Goal: Information Seeking & Learning: Learn about a topic

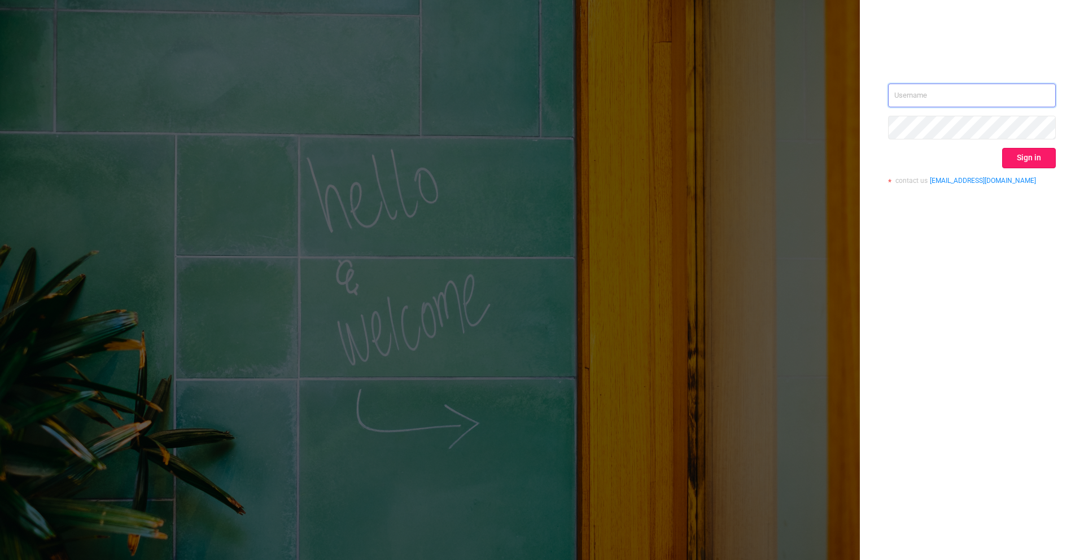
type input "[PERSON_NAME][EMAIL_ADDRESS][DOMAIN_NAME]"
click at [1019, 150] on button "Sign in" at bounding box center [1029, 158] width 54 height 20
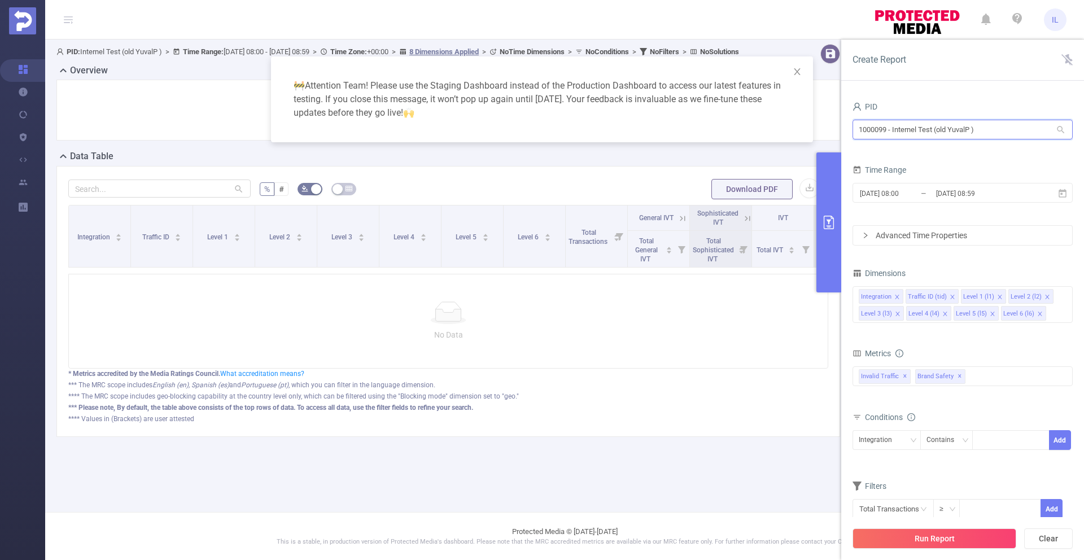
click at [997, 130] on input "1000099 - Internel Test (old YuvalP )" at bounding box center [963, 130] width 220 height 20
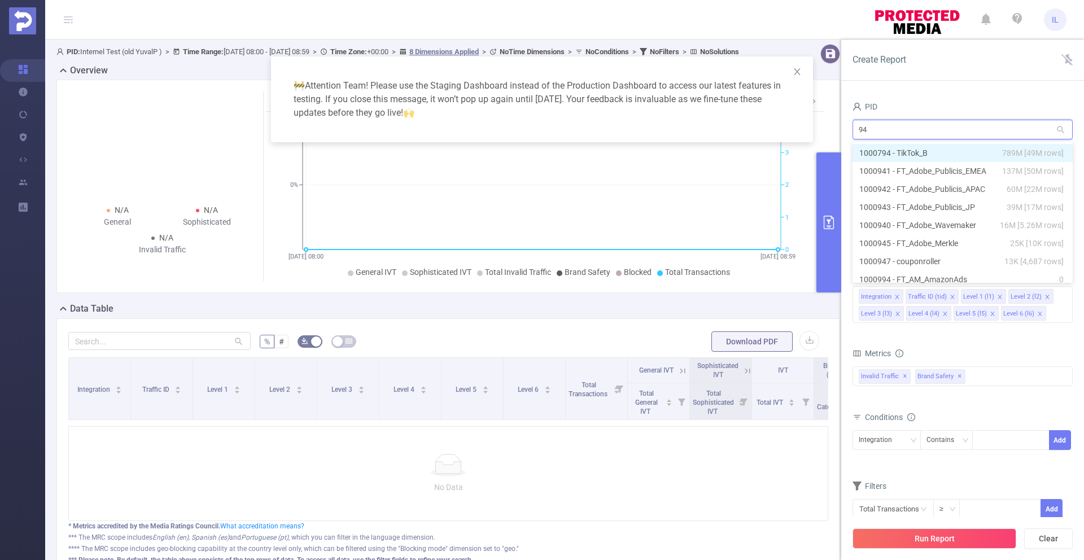
type input "943"
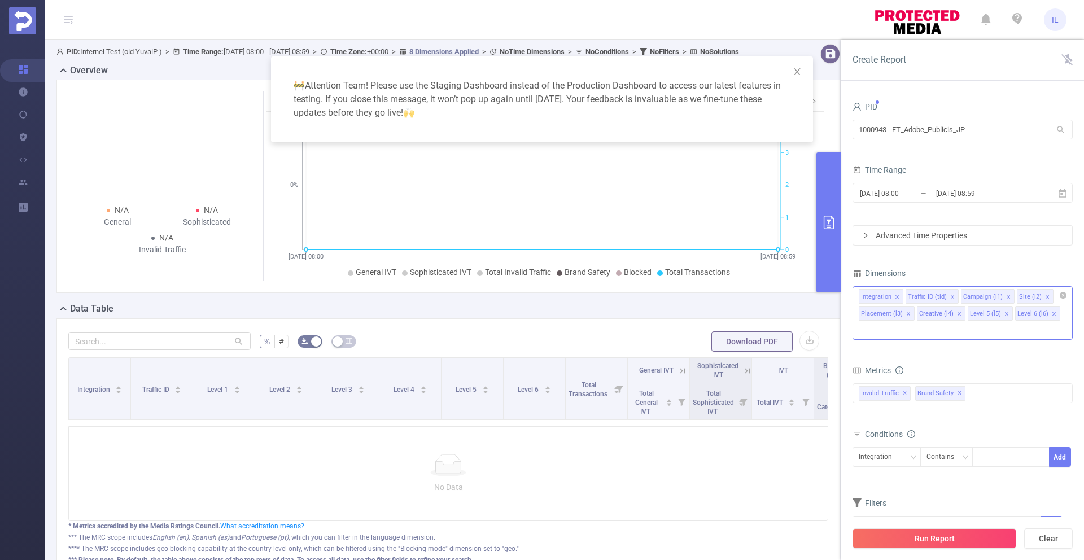
click at [1051, 316] on icon "icon: close" at bounding box center [1054, 314] width 6 height 6
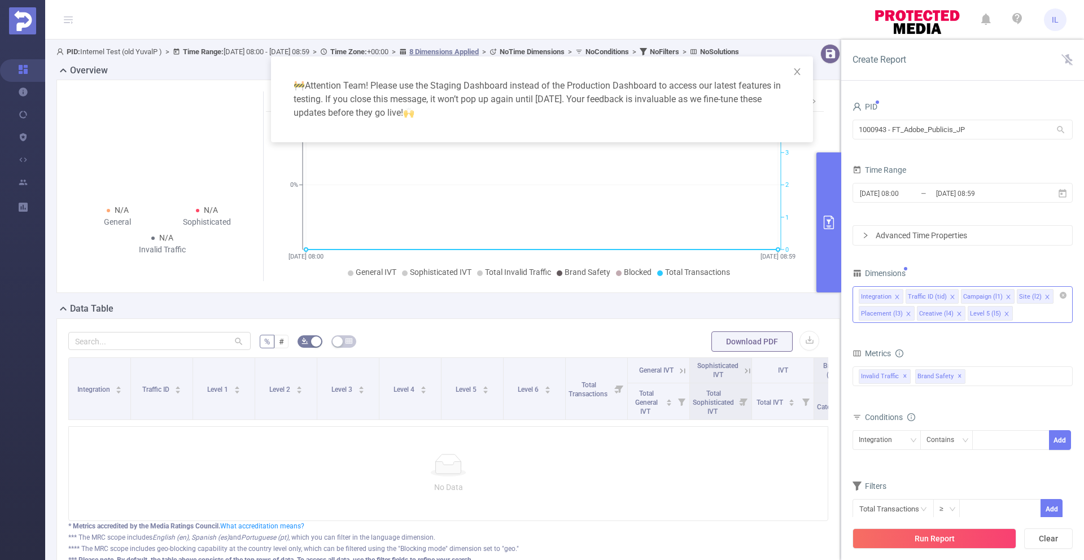
click at [1004, 318] on span at bounding box center [1007, 314] width 6 height 12
click at [956, 316] on icon "icon: close" at bounding box center [959, 314] width 6 height 6
click at [1045, 298] on icon "icon: close" at bounding box center [1047, 297] width 4 height 4
click at [1006, 298] on icon "icon: close" at bounding box center [1009, 297] width 6 height 6
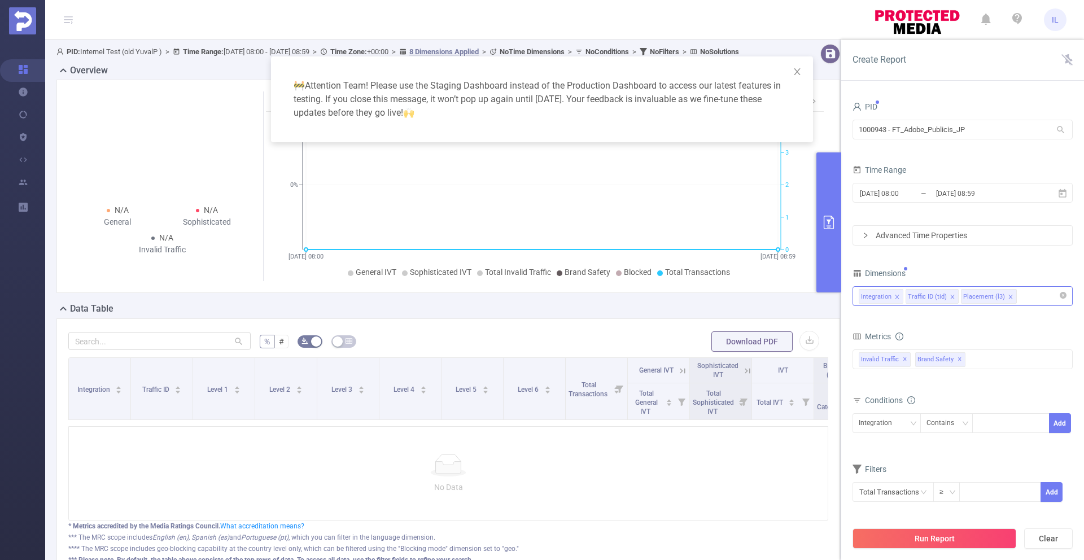
click at [1008, 296] on icon "icon: close" at bounding box center [1011, 297] width 6 height 6
click at [945, 535] on button "Run Report" at bounding box center [935, 538] width 164 height 20
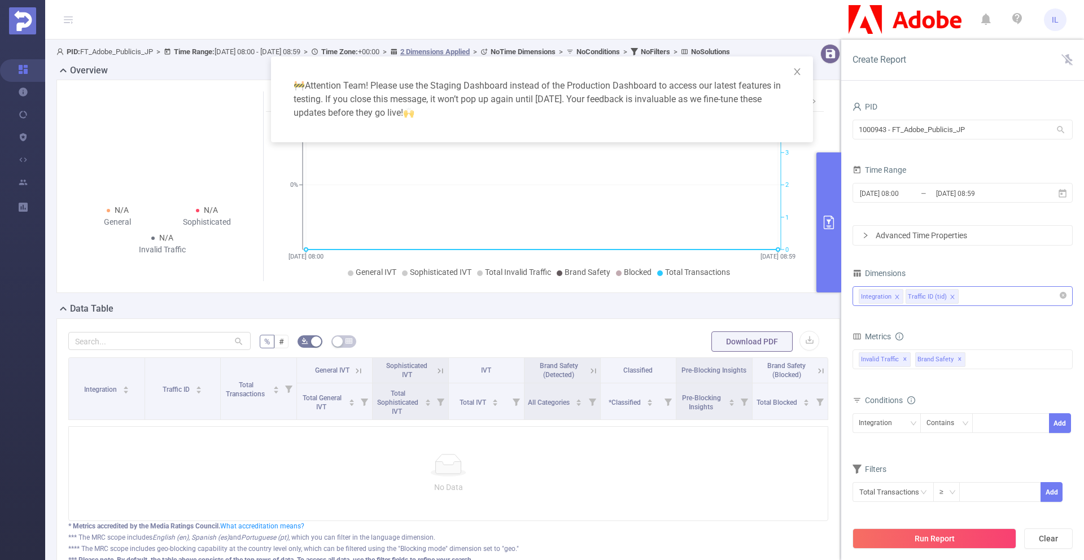
click at [28, 327] on div "🚧 Attention Team! Please use the Staging Dashboard instead of the Production Da…" at bounding box center [542, 280] width 1084 height 560
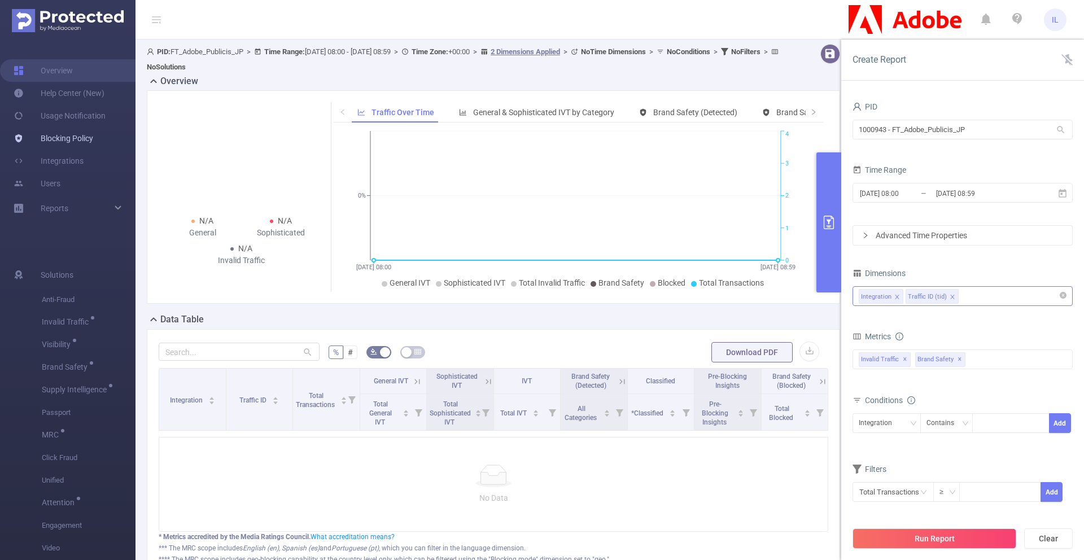
click at [67, 145] on link "Blocking Policy" at bounding box center [54, 138] width 80 height 23
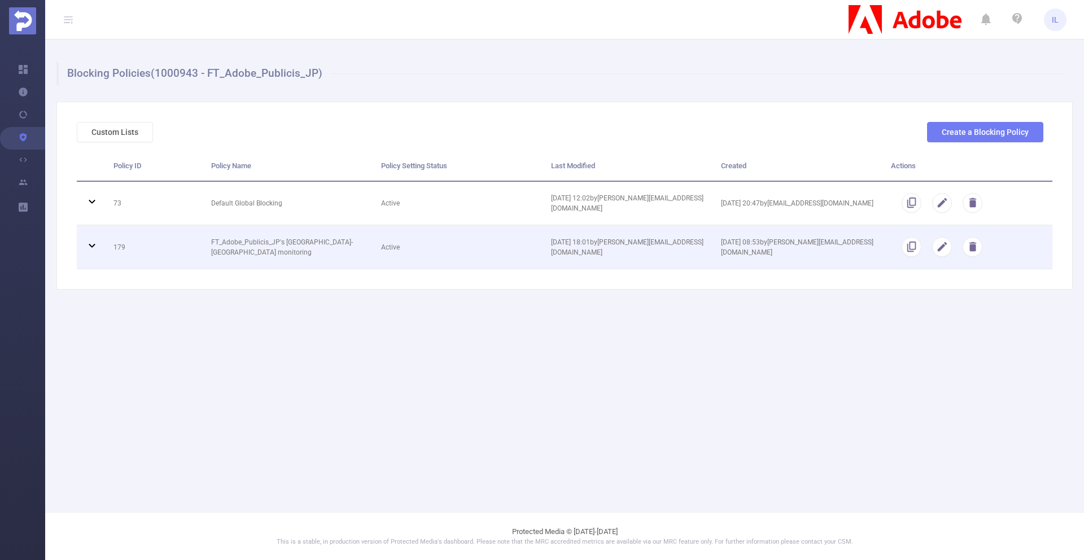
click at [474, 249] on td "Active" at bounding box center [458, 247] width 170 height 44
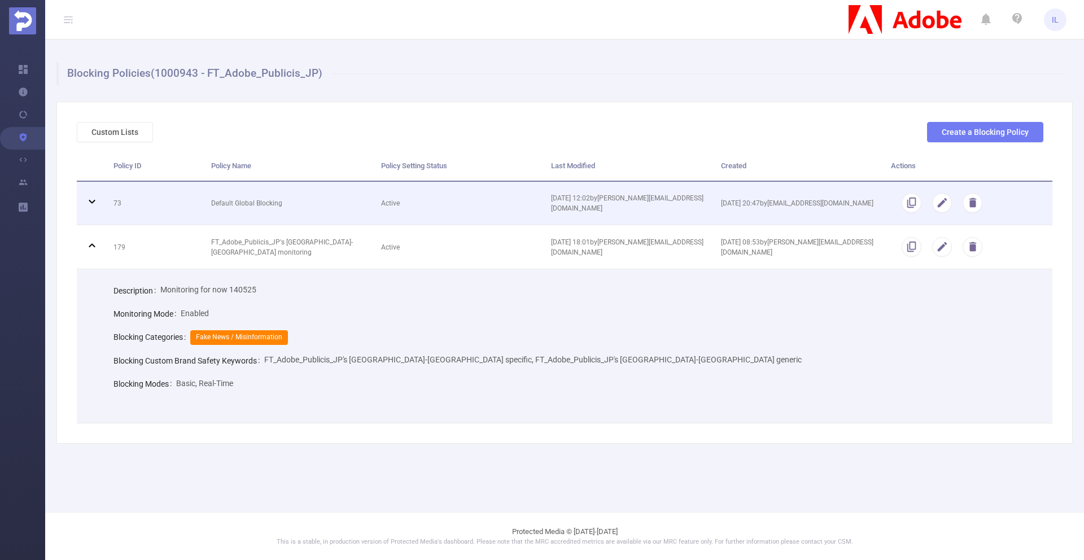
click at [471, 204] on td "Active" at bounding box center [458, 204] width 170 height 44
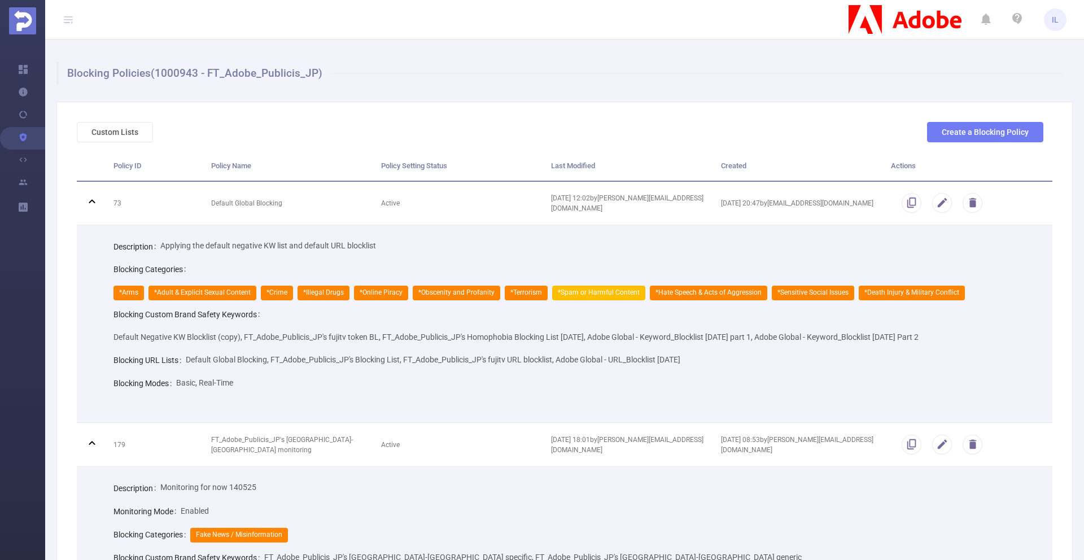
click at [202, 246] on span "Applying the default negative KW list and default URL blocklist" at bounding box center [268, 245] width 216 height 9
click at [282, 254] on div "Applying the default negative KW list and default URL blocklist" at bounding box center [268, 245] width 216 height 23
drag, startPoint x: 207, startPoint y: 247, endPoint x: 382, endPoint y: 247, distance: 175.0
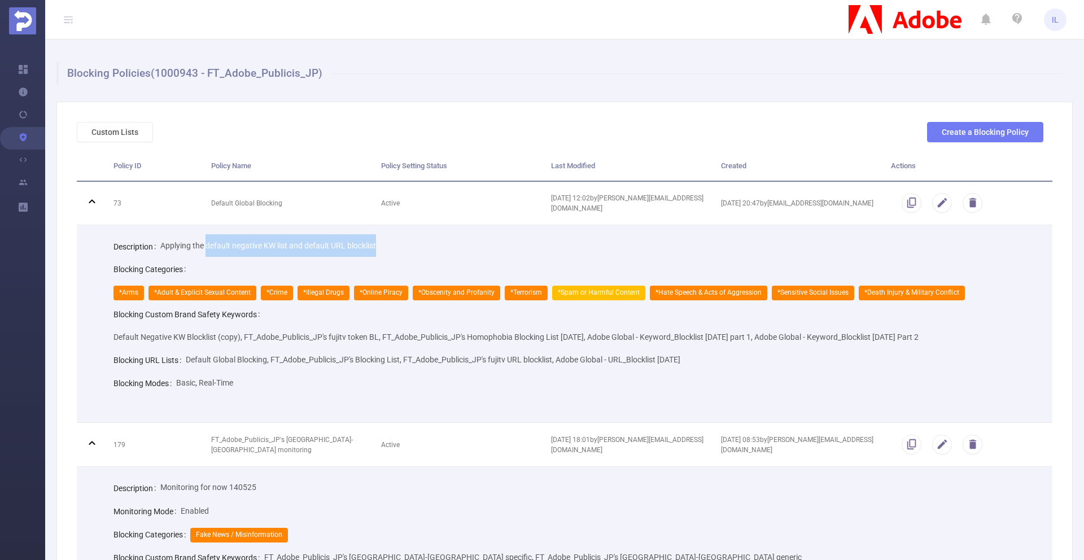
click at [382, 247] on div "Description Applying the default negative KW list and default URL blocklist" at bounding box center [573, 245] width 921 height 23
click at [287, 266] on div "Blocking Categories *Arms *Adult & Explicit Sexual Content *Crime *Illegal Drug…" at bounding box center [573, 280] width 921 height 45
click at [156, 337] on span "Default Negative KW Blocklist (copy), FT_Adobe_Publicis_JP's fujitv token BL, F…" at bounding box center [515, 337] width 805 height 9
click at [198, 337] on span "Default Negative KW Blocklist (copy), FT_Adobe_Publicis_JP's fujitv token BL, F…" at bounding box center [515, 337] width 805 height 9
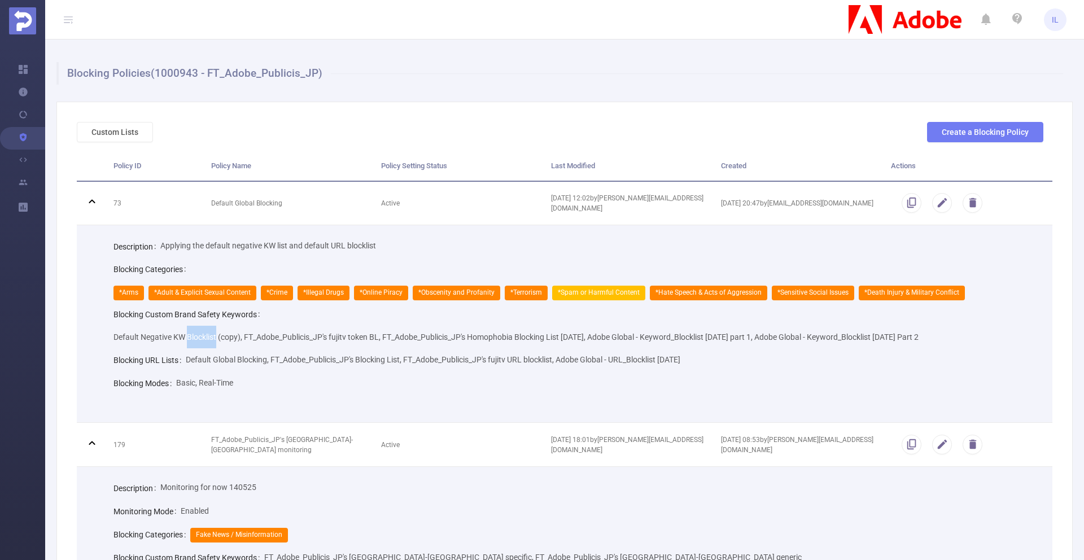
click at [198, 337] on span "Default Negative KW Blocklist (copy), FT_Adobe_Publicis_JP's fujitv token BL, F…" at bounding box center [515, 337] width 805 height 9
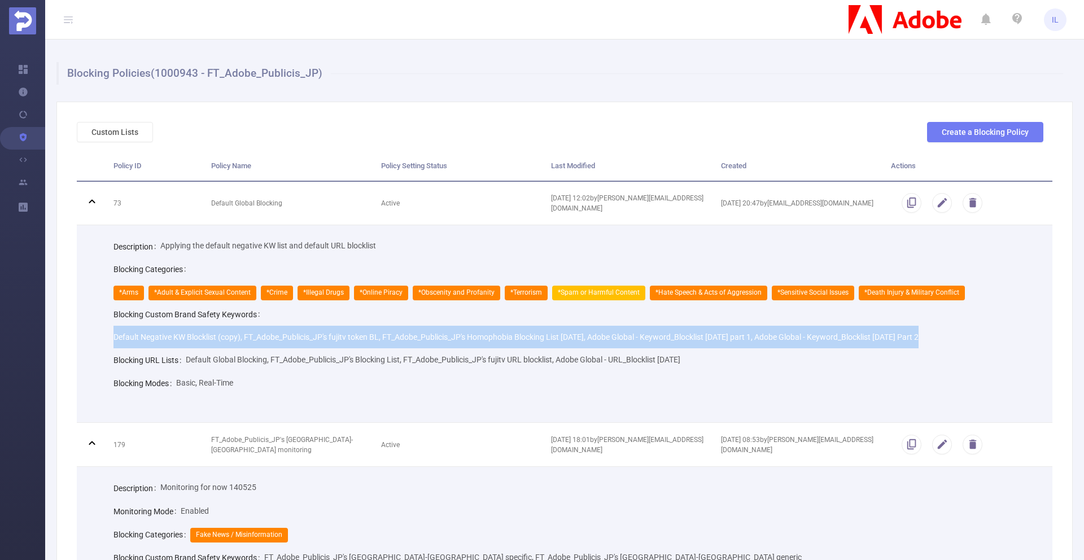
click at [198, 337] on span "Default Negative KW Blocklist (copy), FT_Adobe_Publicis_JP's fujitv token BL, F…" at bounding box center [515, 337] width 805 height 9
click at [215, 346] on div "Default Negative KW Blocklist (copy), FT_Adobe_Publicis_JP's fujitv token BL, F…" at bounding box center [515, 337] width 805 height 23
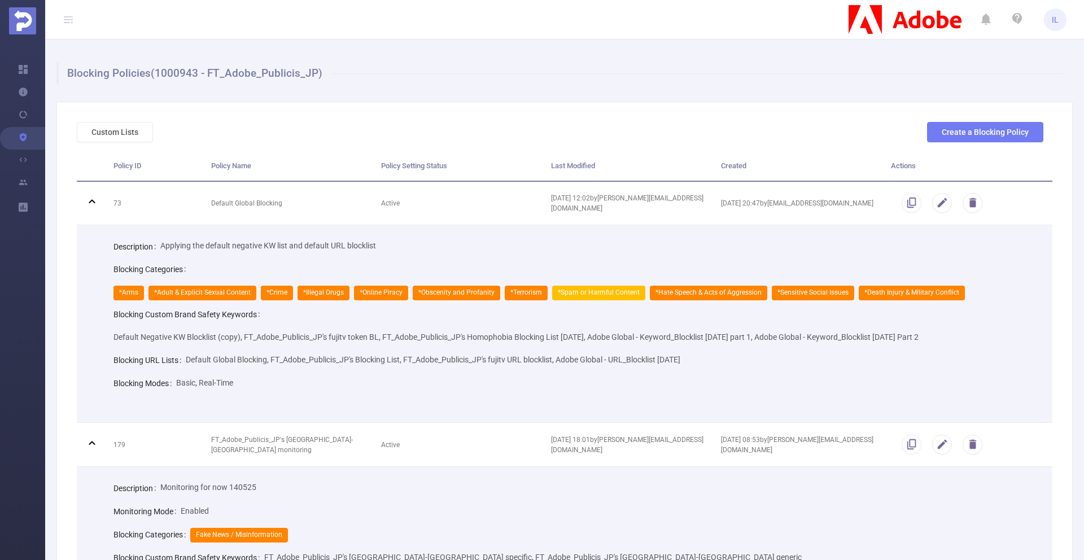
click at [187, 341] on div "Default Negative KW Blocklist (copy), FT_Adobe_Publicis_JP's fujitv token BL, F…" at bounding box center [515, 337] width 805 height 23
click at [188, 340] on span "Default Negative KW Blocklist (copy), FT_Adobe_Publicis_JP's fujitv token BL, F…" at bounding box center [515, 337] width 805 height 9
click at [123, 126] on button "Custom Lists" at bounding box center [115, 132] width 76 height 20
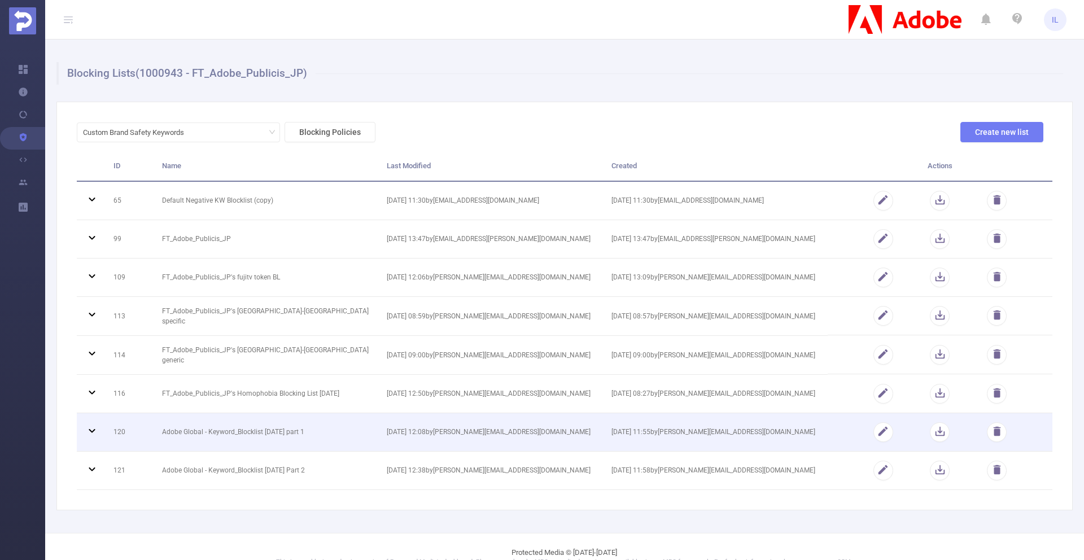
click at [333, 429] on td "Adobe Global - Keyword_Blocklist [DATE] part 1" at bounding box center [266, 432] width 225 height 38
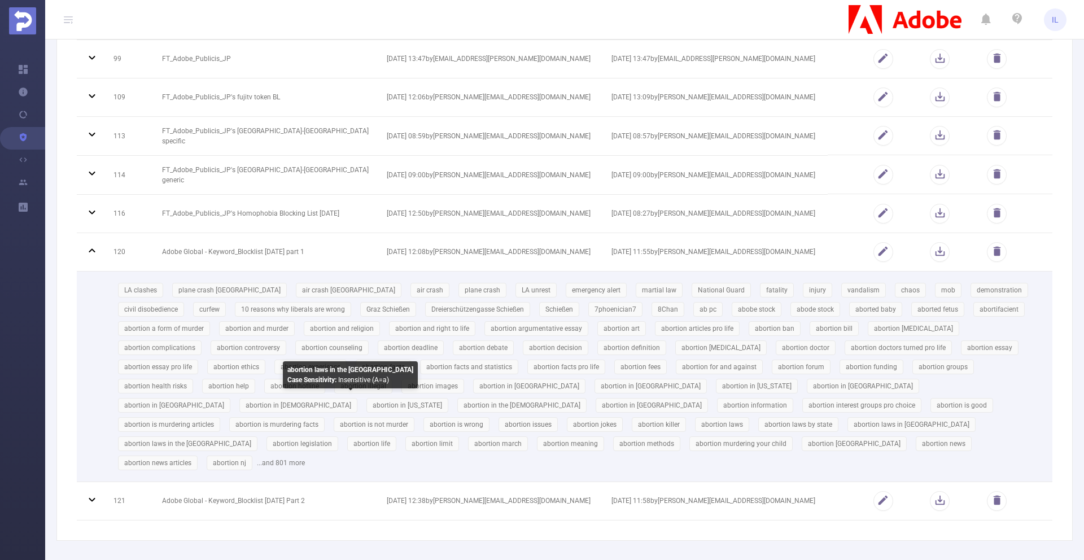
scroll to position [211, 0]
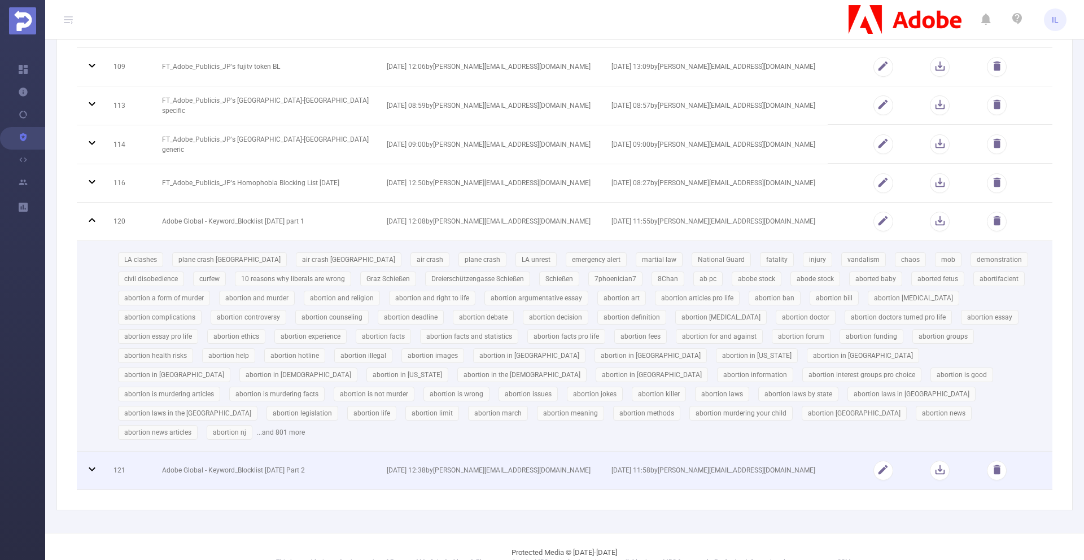
click at [337, 455] on td "Adobe Global - Keyword_Blocklist [DATE] Part 2" at bounding box center [266, 471] width 225 height 38
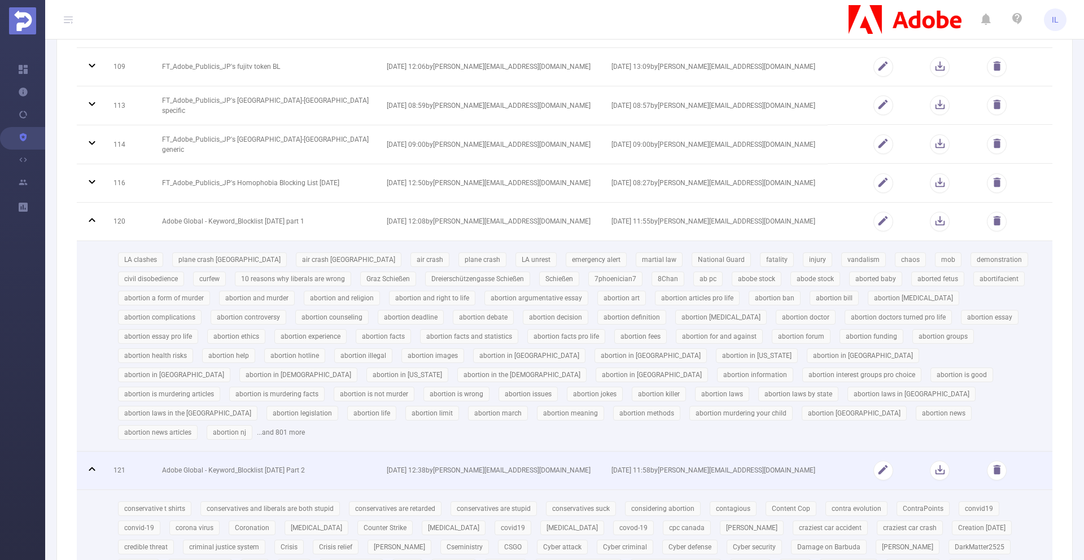
click at [337, 452] on td "Adobe Global - Keyword_Blocklist [DATE] Part 2" at bounding box center [266, 471] width 225 height 38
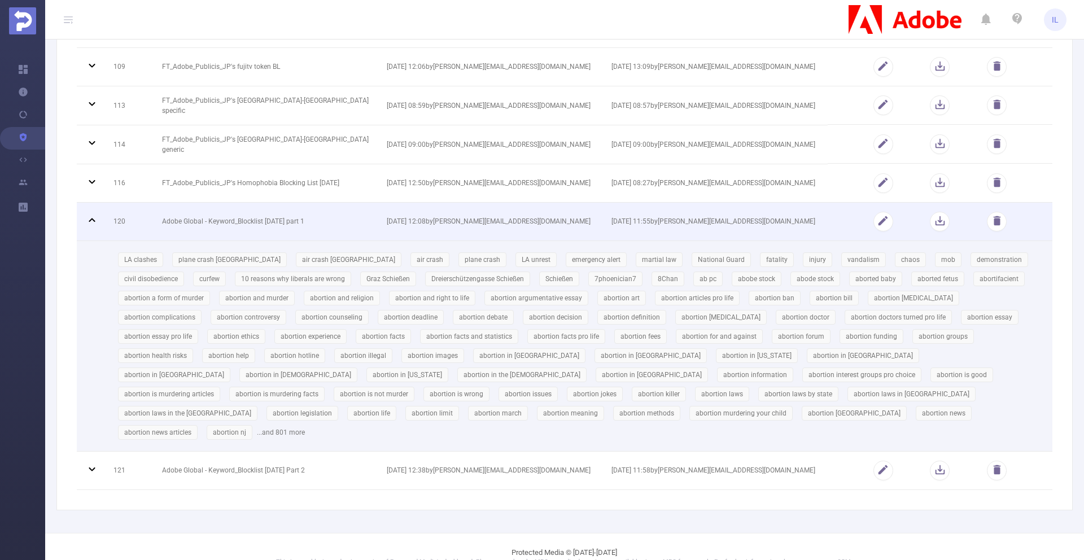
click at [320, 220] on td "Adobe Global - Keyword_Blocklist [DATE] part 1" at bounding box center [266, 222] width 225 height 38
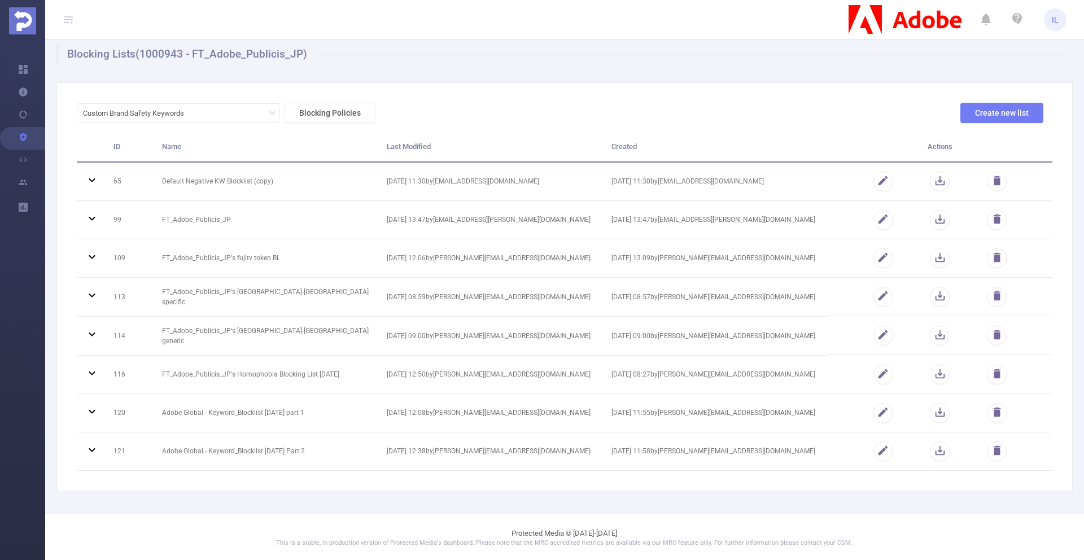
click at [445, 63] on h1 "Blocking Lists (1000943 - FT_Adobe_Publicis_JP)" at bounding box center [559, 54] width 1007 height 23
click at [350, 43] on h1 "Blocking Lists (1000943 - FT_Adobe_Publicis_JP)" at bounding box center [559, 54] width 1007 height 23
click at [173, 47] on h1 "Blocking Lists (1000943 - FT_Adobe_Publicis_JP)" at bounding box center [559, 54] width 1007 height 23
copy h1 "1000943"
